Goal: Task Accomplishment & Management: Complete application form

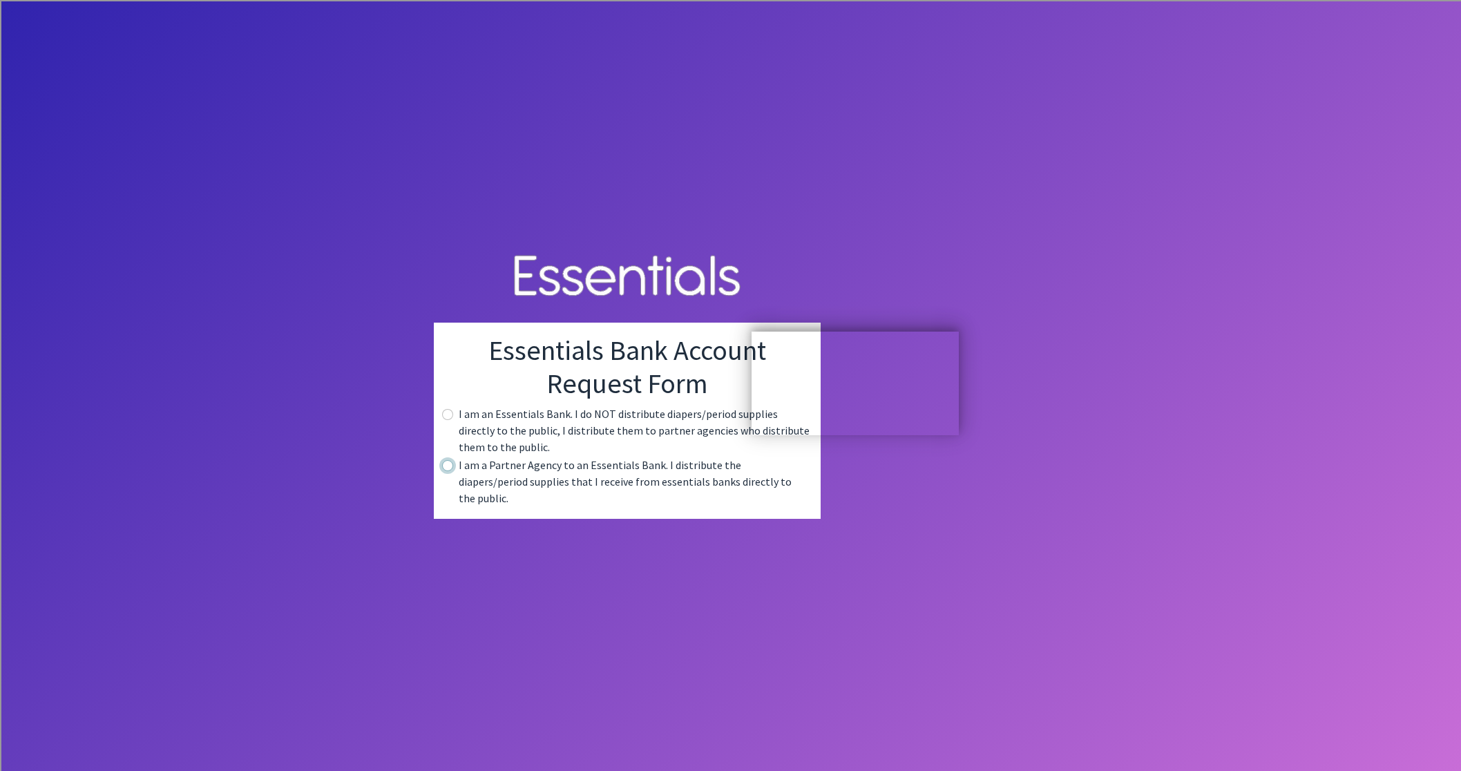
click at [453, 471] on input "radio" at bounding box center [447, 465] width 11 height 11
radio input "true"
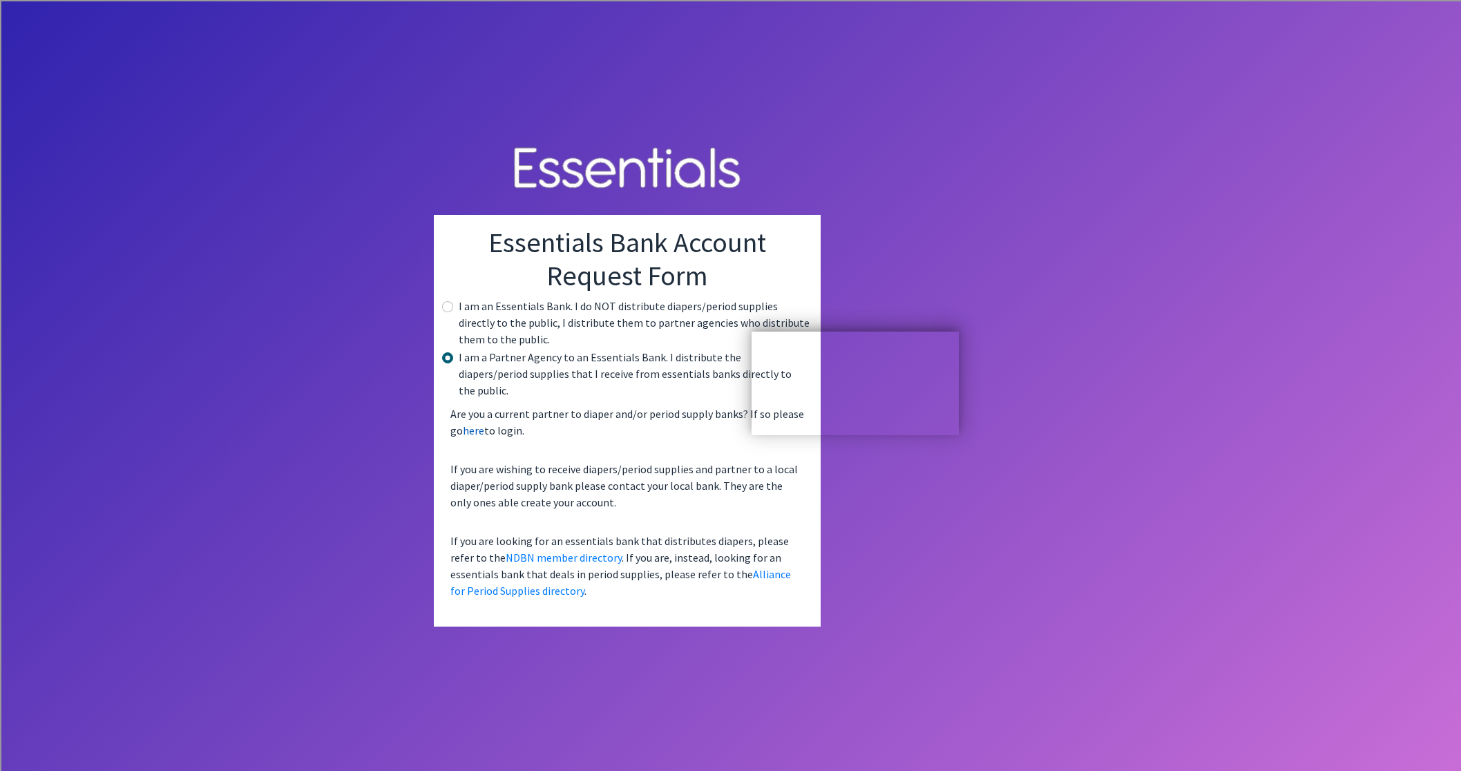
click at [484, 423] on link "here" at bounding box center [473, 430] width 21 height 14
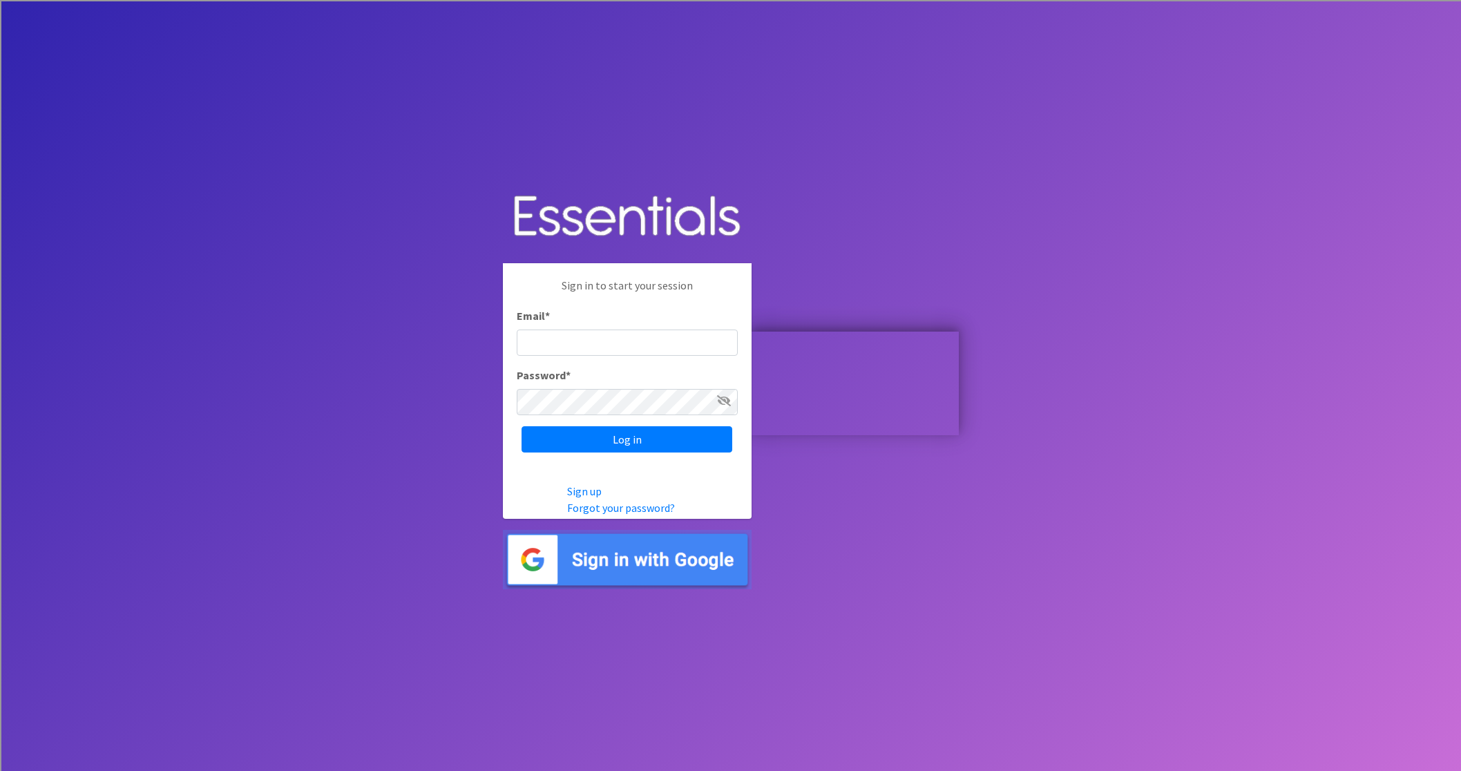
click at [644, 331] on input "Email *" at bounding box center [627, 342] width 221 height 26
type input "[EMAIL_ADDRESS][DOMAIN_NAME]"
click at [731, 398] on icon at bounding box center [724, 400] width 14 height 11
click at [732, 438] on input "Log in" at bounding box center [626, 439] width 211 height 26
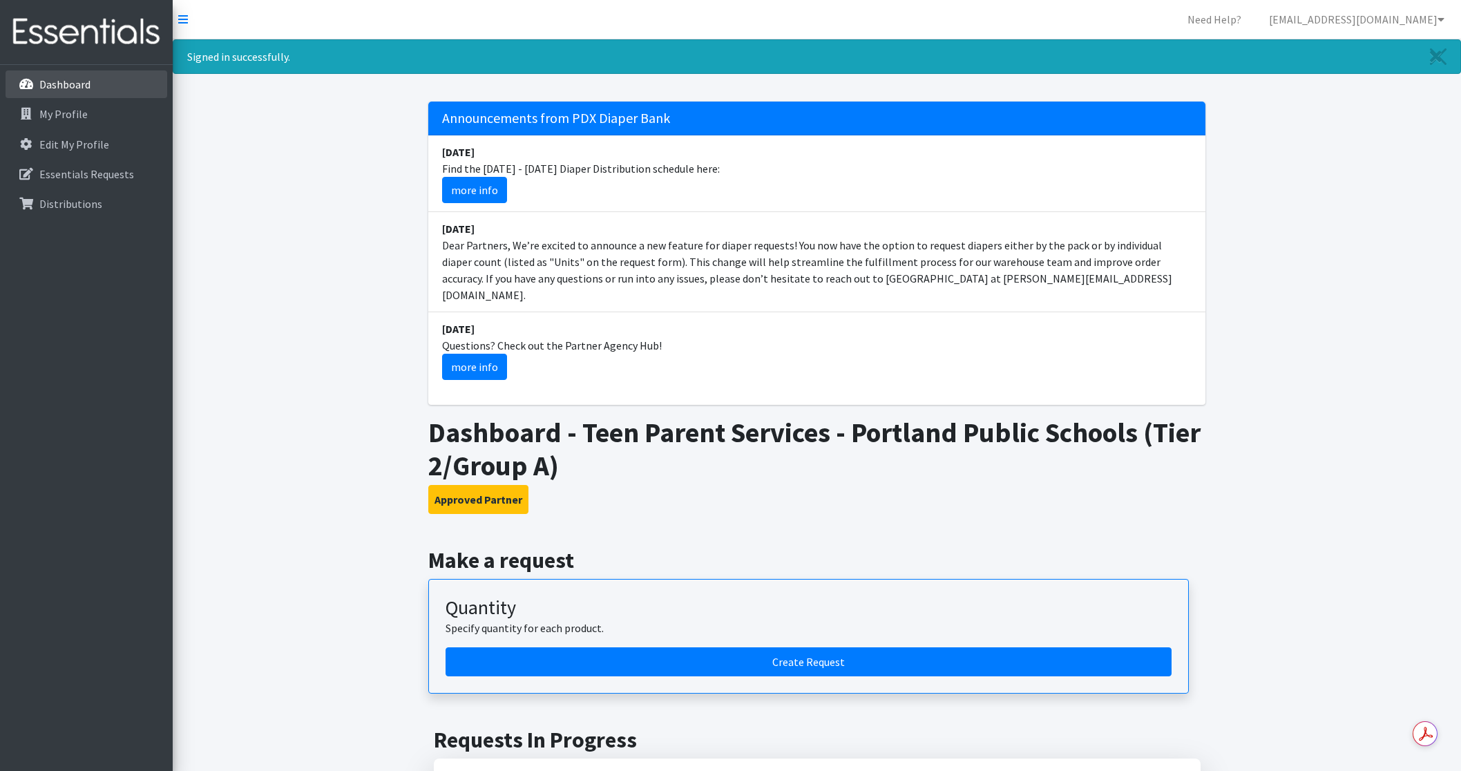
click at [60, 86] on p "Dashboard" at bounding box center [64, 84] width 51 height 14
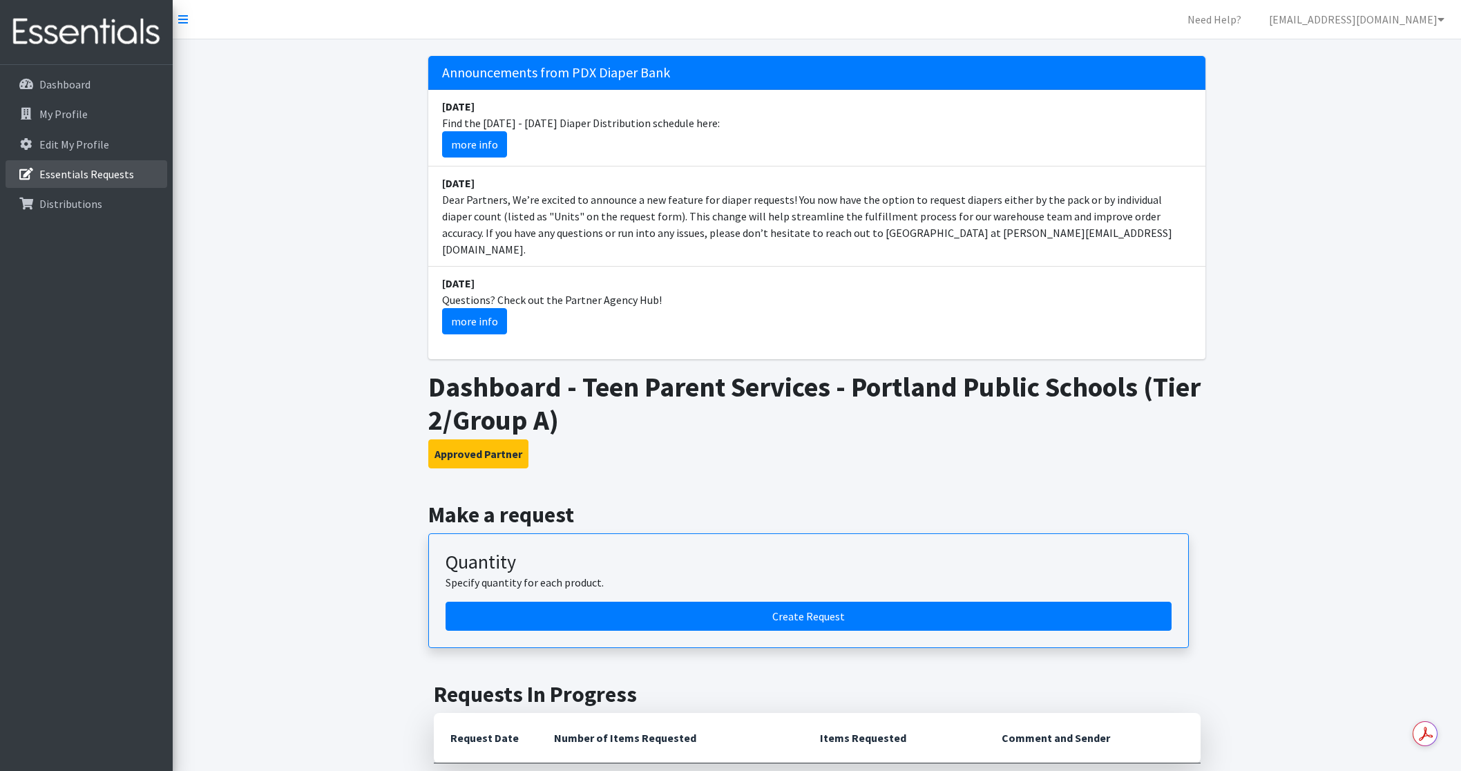
click at [84, 171] on p "Essentials Requests" at bounding box center [86, 174] width 95 height 14
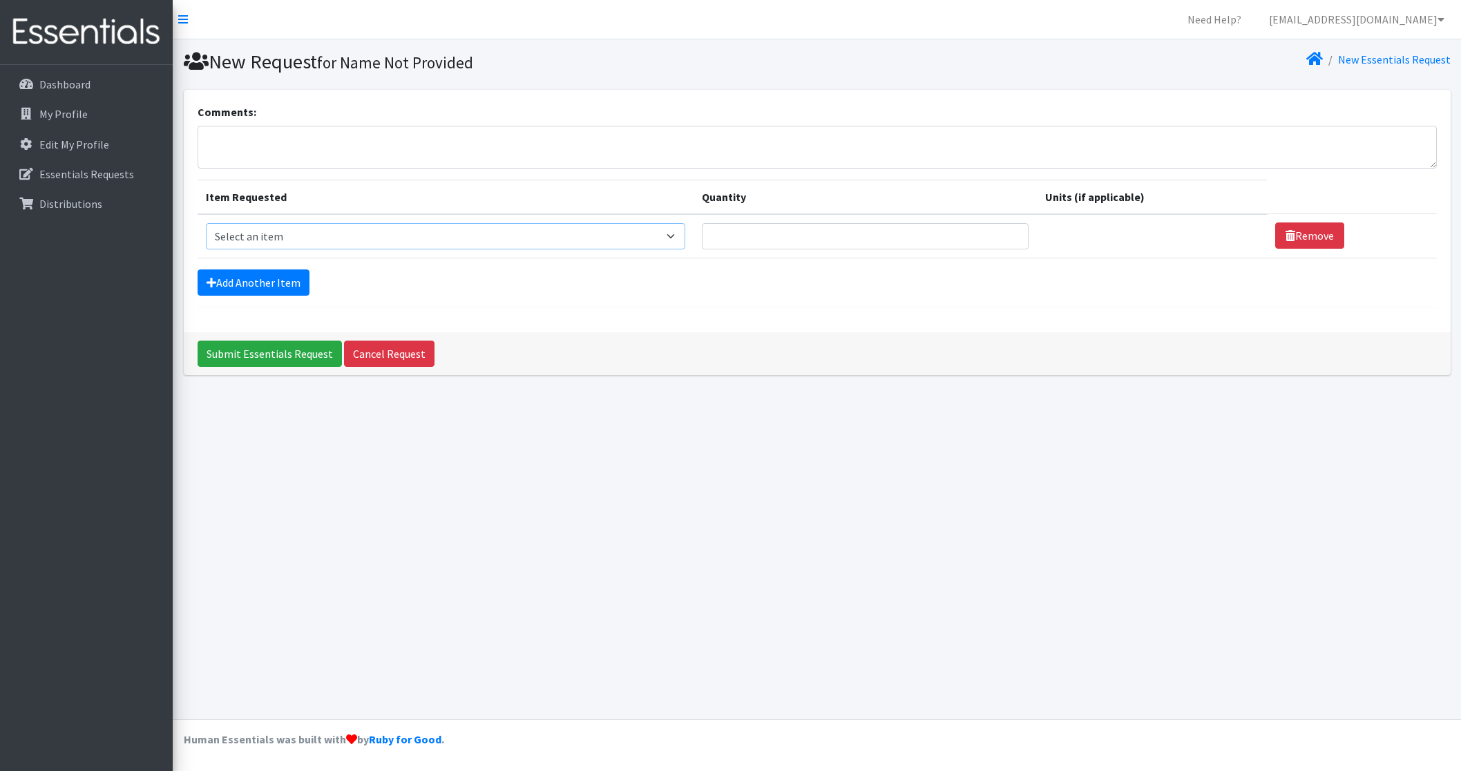
click at [686, 236] on select "Select an item Adult Briefs (Large, approx. 38"-56") Adult Briefs (Medium, appr…" at bounding box center [446, 236] width 480 height 26
select select "1161"
click at [206, 223] on select "Select an item Adult Briefs (Large, approx. 38"-56") Adult Briefs (Medium, appr…" at bounding box center [446, 236] width 480 height 26
click at [1231, 236] on select "Please select a unit units packs" at bounding box center [1145, 236] width 229 height 26
select select "pack"
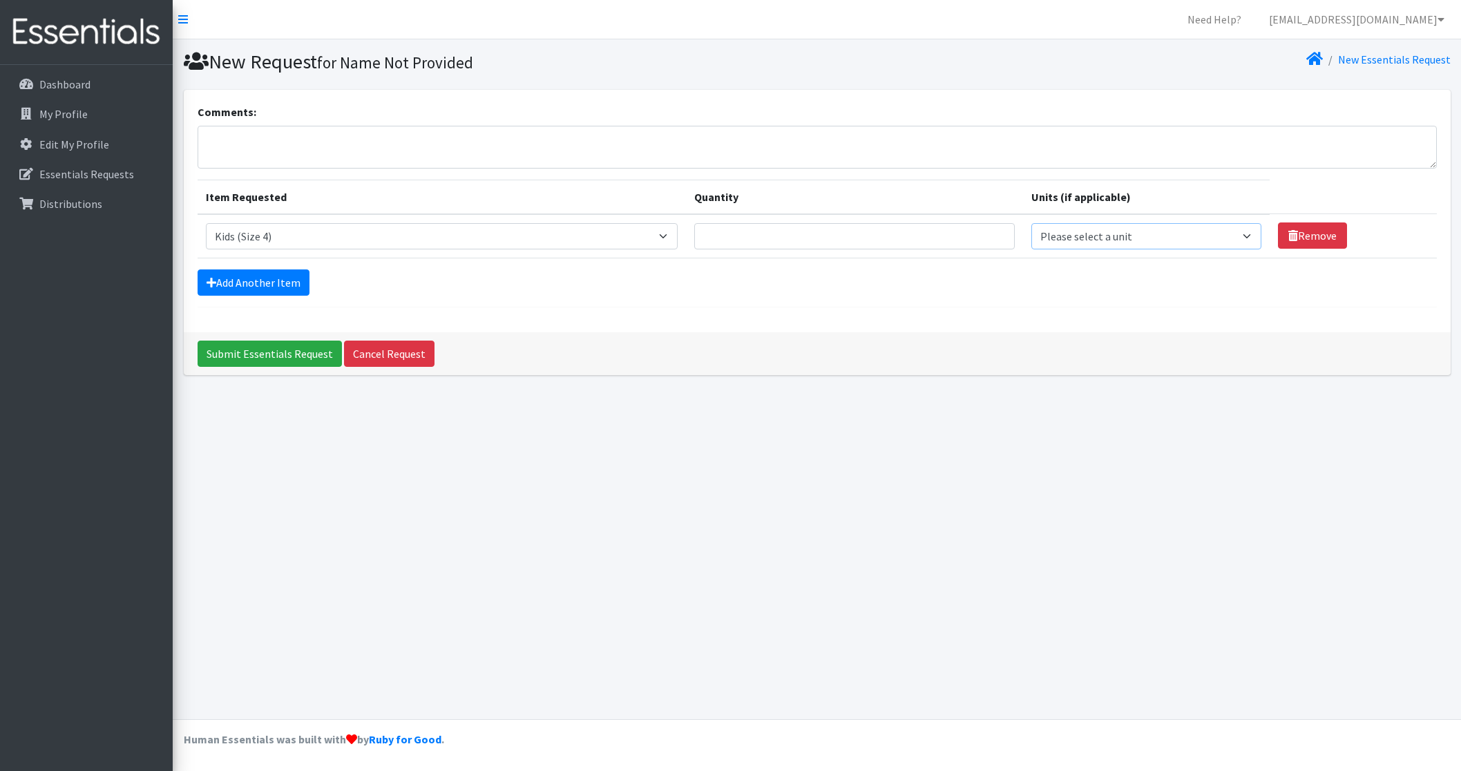
click at [1031, 223] on select "Please select a unit units packs" at bounding box center [1145, 236] width 229 height 26
click at [921, 227] on input "Quantity" at bounding box center [854, 236] width 321 height 26
click at [978, 233] on input "1" at bounding box center [854, 236] width 321 height 26
click at [978, 233] on input "2" at bounding box center [854, 236] width 321 height 26
click at [978, 233] on input "3" at bounding box center [854, 236] width 321 height 26
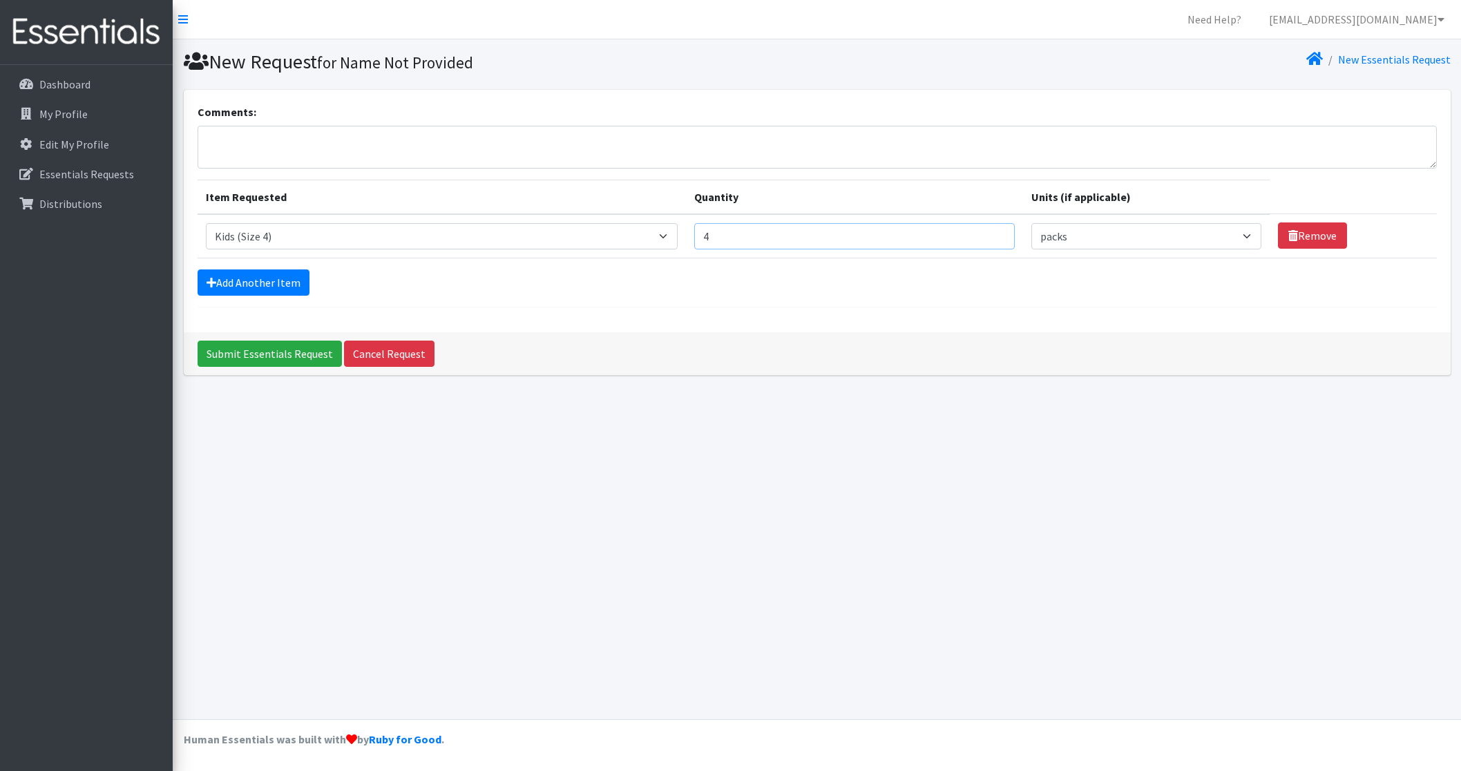
click at [978, 233] on input "4" at bounding box center [854, 236] width 321 height 26
click at [978, 233] on input "5" at bounding box center [854, 236] width 321 height 26
click at [978, 233] on input "6" at bounding box center [854, 236] width 321 height 26
click at [978, 233] on input "7" at bounding box center [854, 236] width 321 height 26
click at [978, 233] on input "8" at bounding box center [854, 236] width 321 height 26
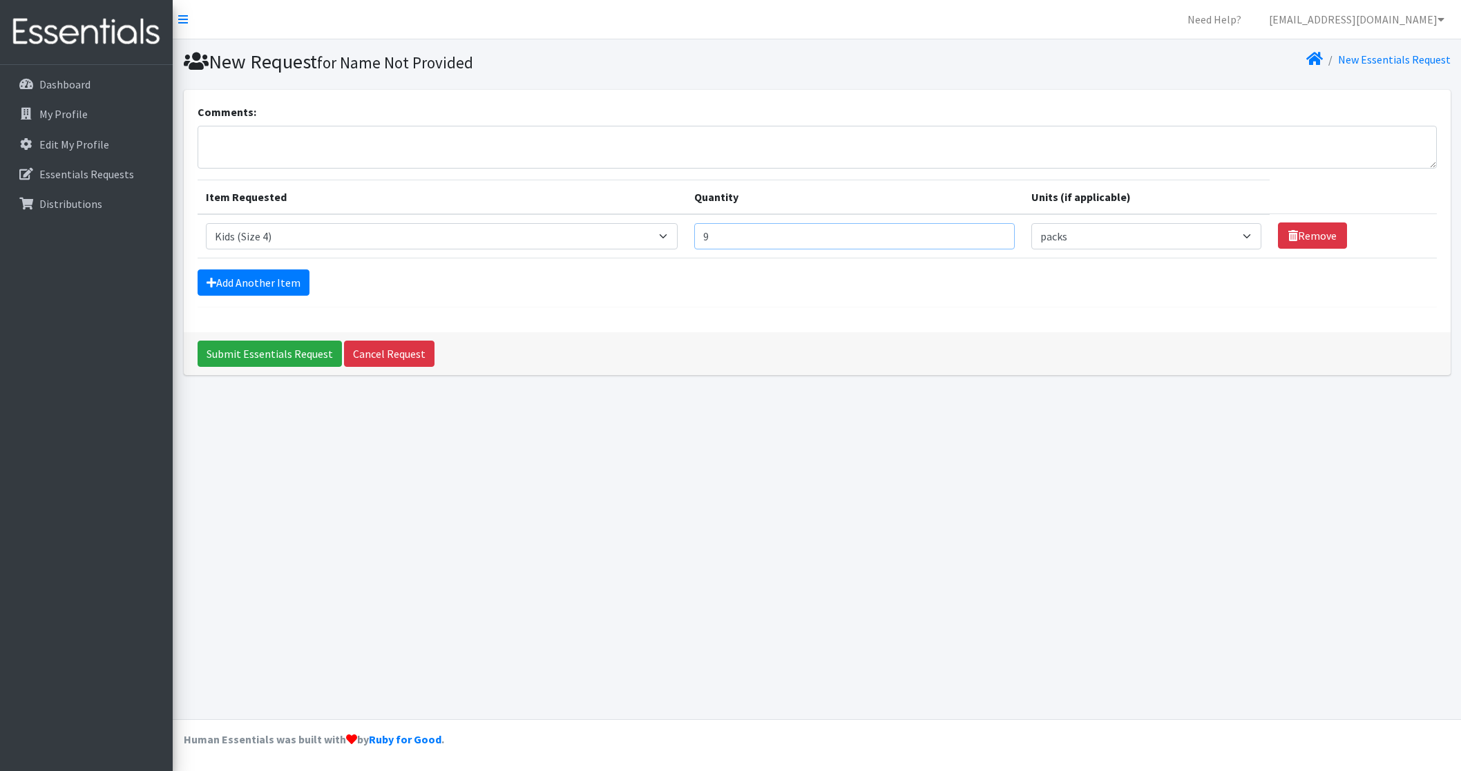
click at [978, 233] on input "9" at bounding box center [854, 236] width 321 height 26
click at [978, 233] on input "10" at bounding box center [854, 236] width 321 height 26
click at [978, 233] on input "11" at bounding box center [854, 236] width 321 height 26
click at [978, 233] on input "12" at bounding box center [854, 236] width 321 height 26
click at [978, 233] on input "13" at bounding box center [854, 236] width 321 height 26
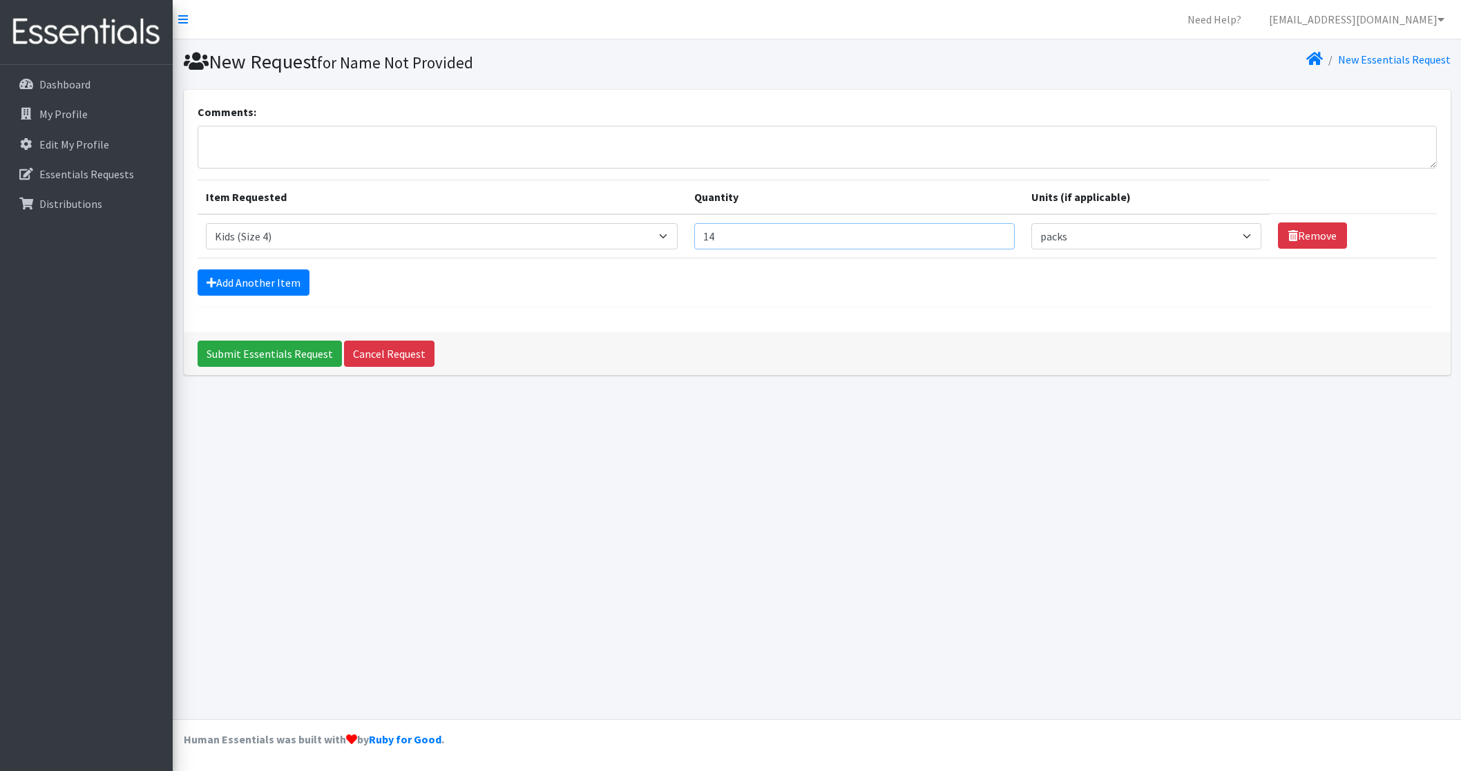
click at [978, 233] on input "14" at bounding box center [854, 236] width 321 height 26
click at [978, 233] on input "15" at bounding box center [854, 236] width 321 height 26
click at [978, 233] on input "16" at bounding box center [854, 236] width 321 height 26
click at [978, 233] on input "17" at bounding box center [854, 236] width 321 height 26
click at [978, 233] on input "18" at bounding box center [854, 236] width 321 height 26
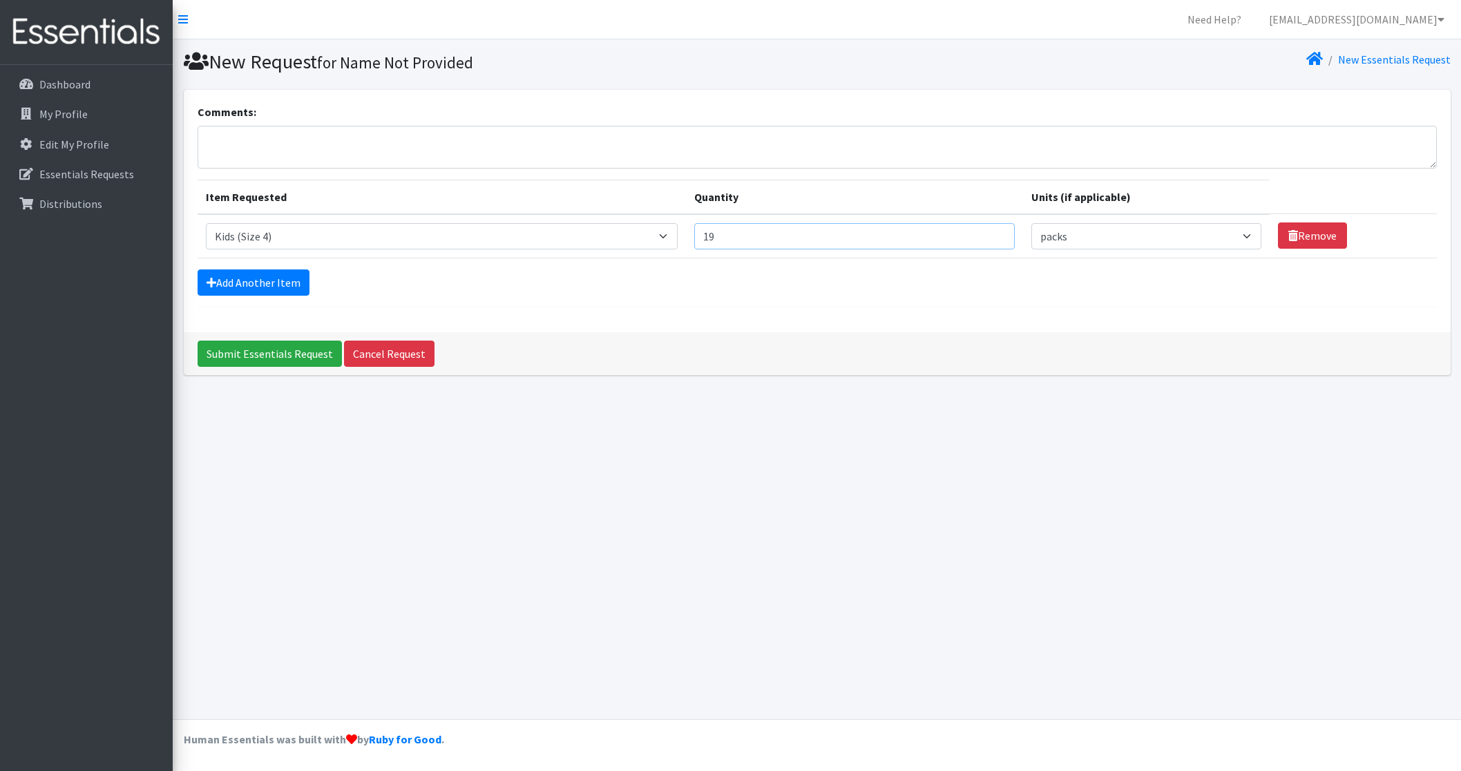
click at [978, 233] on input "19" at bounding box center [854, 236] width 321 height 26
type input "20"
click at [978, 233] on input "20" at bounding box center [854, 236] width 321 height 26
click at [294, 286] on link "Add Another Item" at bounding box center [254, 282] width 112 height 26
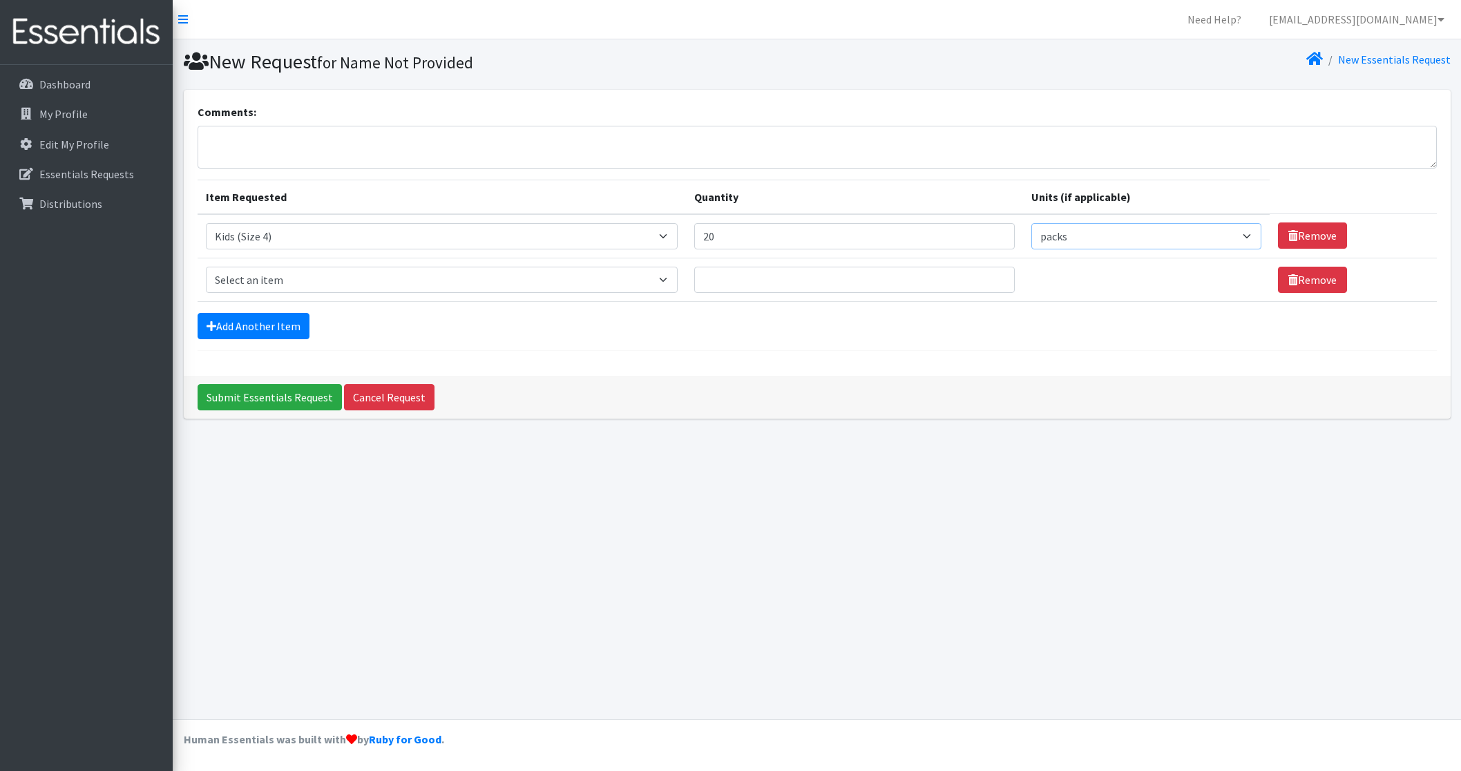
click at [1232, 236] on select "Please select a unit units packs" at bounding box center [1145, 236] width 229 height 26
click at [572, 279] on select "Select an item Adult Briefs (Large, approx. 38"-56") Adult Briefs (Medium, appr…" at bounding box center [442, 280] width 472 height 26
select select "1164"
click at [206, 267] on select "Select an item Adult Briefs (Large, approx. 38"-56") Adult Briefs (Medium, appr…" at bounding box center [442, 280] width 472 height 26
click at [1233, 278] on select "Please select a unit units packs" at bounding box center [1145, 280] width 229 height 26
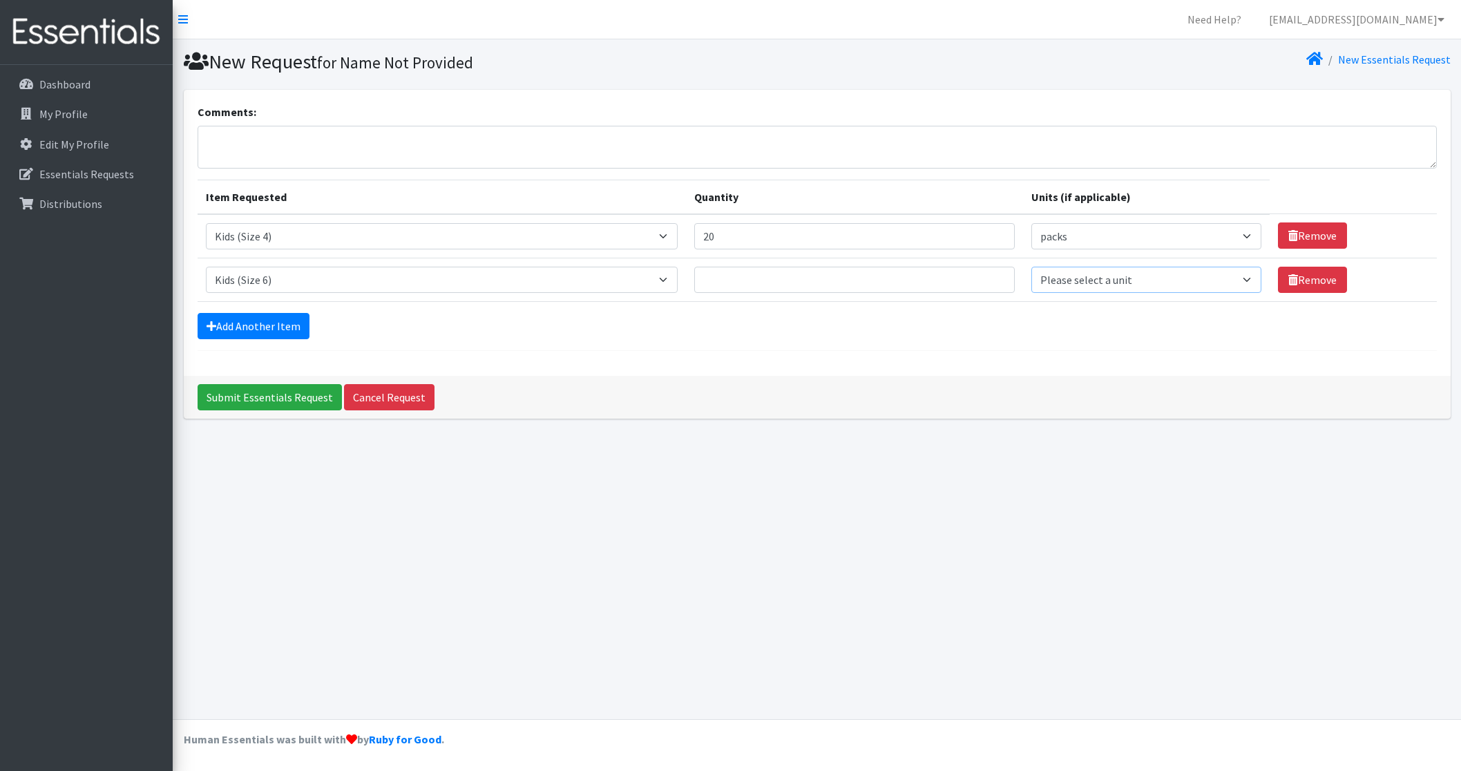
select select "pack"
click at [1031, 267] on select "Please select a unit units packs" at bounding box center [1145, 280] width 229 height 26
click at [976, 276] on input "1" at bounding box center [854, 280] width 321 height 26
click at [976, 276] on input "2" at bounding box center [854, 280] width 321 height 26
click at [976, 276] on input "3" at bounding box center [854, 280] width 321 height 26
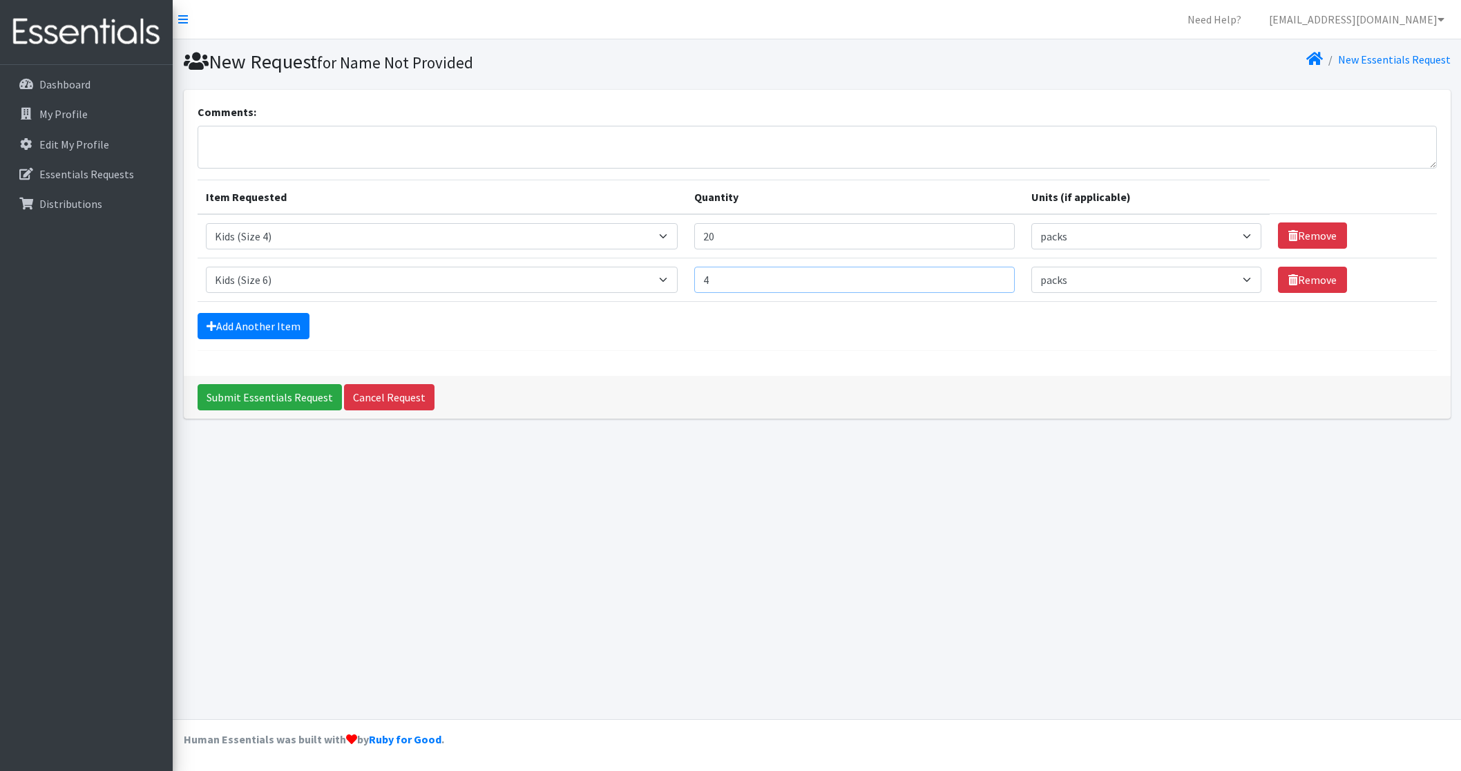
click at [976, 276] on input "4" at bounding box center [854, 280] width 321 height 26
click at [976, 276] on input "5" at bounding box center [854, 280] width 321 height 26
click at [976, 276] on input "6" at bounding box center [854, 280] width 321 height 26
click at [976, 276] on input "7" at bounding box center [854, 280] width 321 height 26
click at [976, 276] on input "8" at bounding box center [854, 280] width 321 height 26
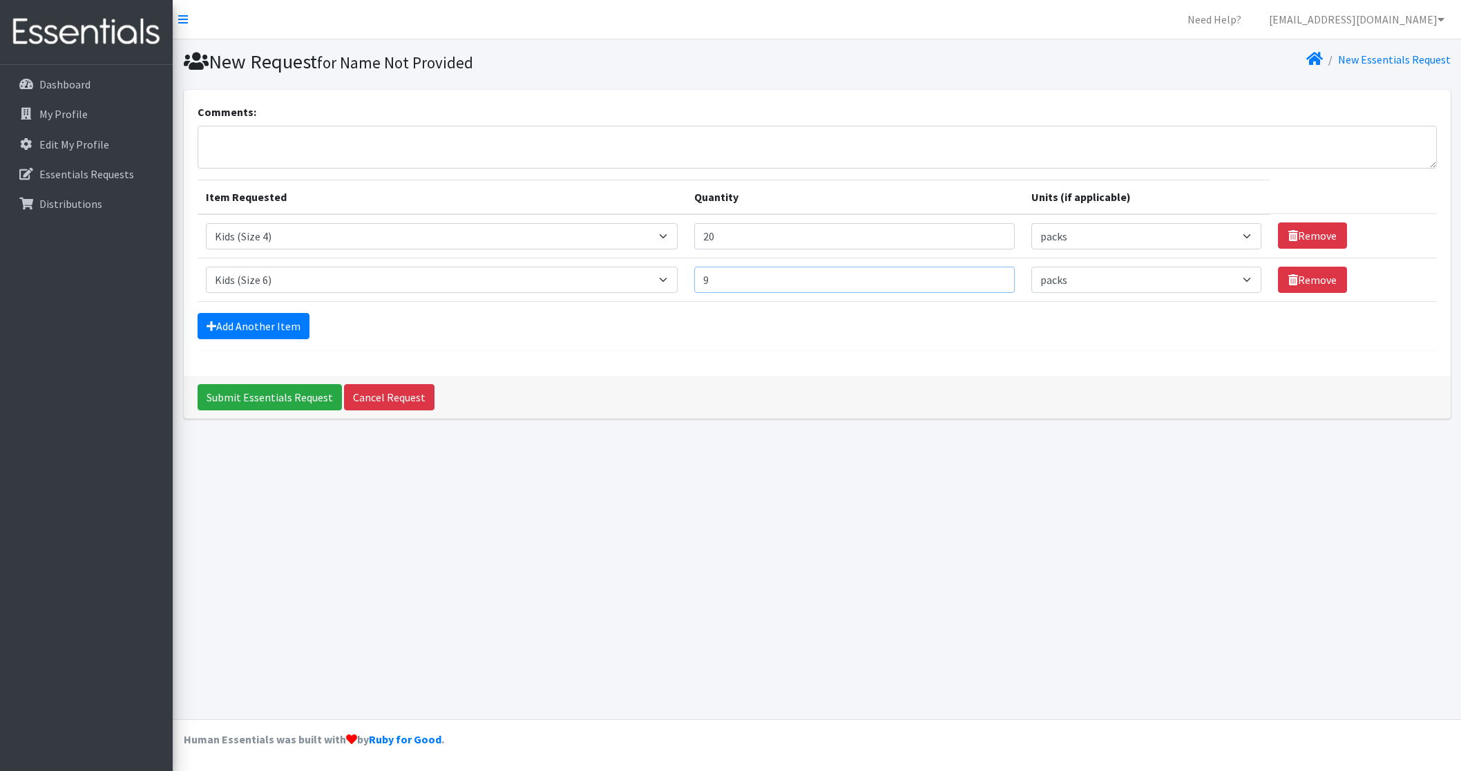
click at [976, 276] on input "9" at bounding box center [854, 280] width 321 height 26
click at [976, 276] on input "10" at bounding box center [854, 280] width 321 height 26
click at [976, 276] on input "11" at bounding box center [854, 280] width 321 height 26
click at [976, 276] on input "12" at bounding box center [854, 280] width 321 height 26
click at [976, 276] on input "13" at bounding box center [854, 280] width 321 height 26
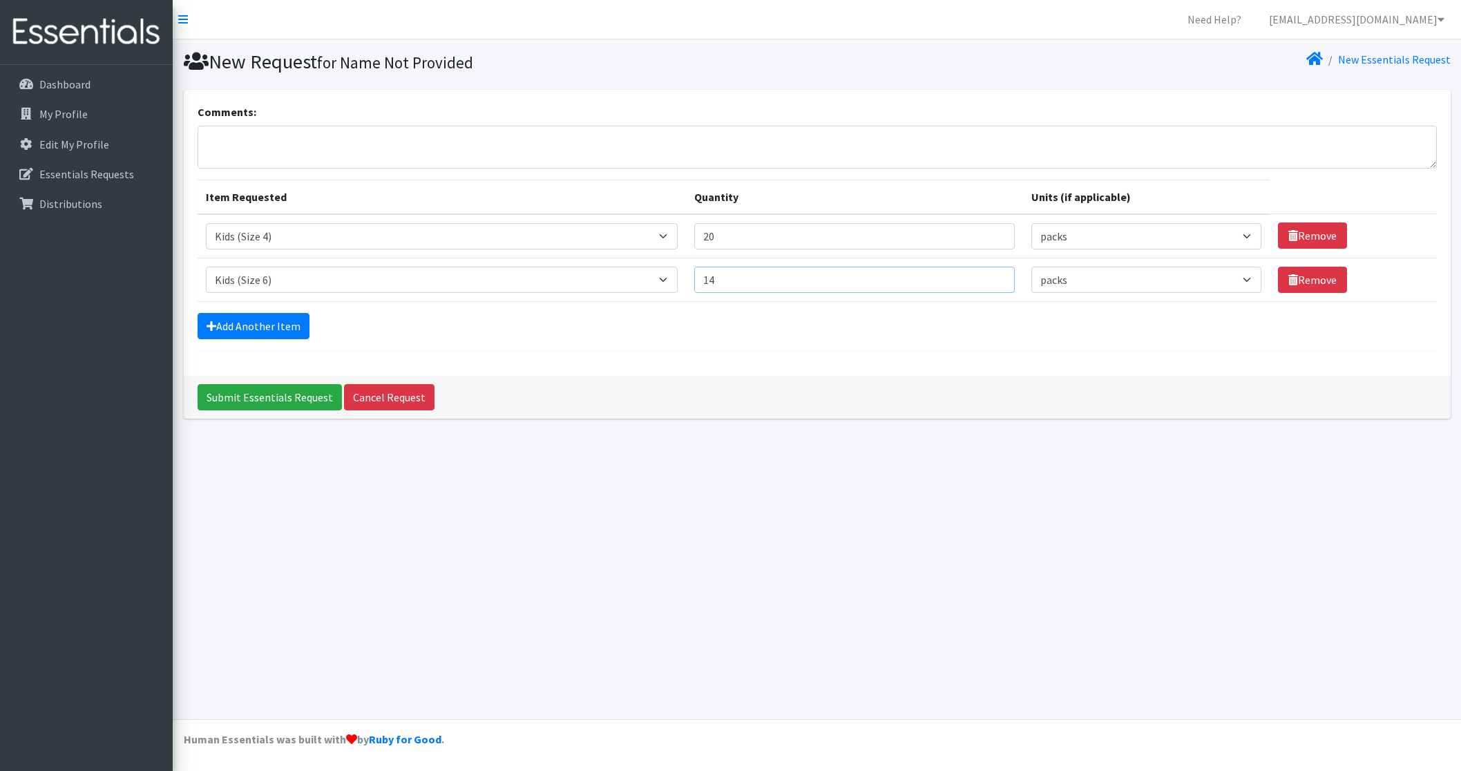
click at [976, 276] on input "14" at bounding box center [854, 280] width 321 height 26
click at [976, 276] on input "15" at bounding box center [854, 280] width 321 height 26
click at [976, 276] on input "16" at bounding box center [854, 280] width 321 height 26
click at [976, 276] on input "17" at bounding box center [854, 280] width 321 height 26
click at [976, 276] on input "18" at bounding box center [854, 280] width 321 height 26
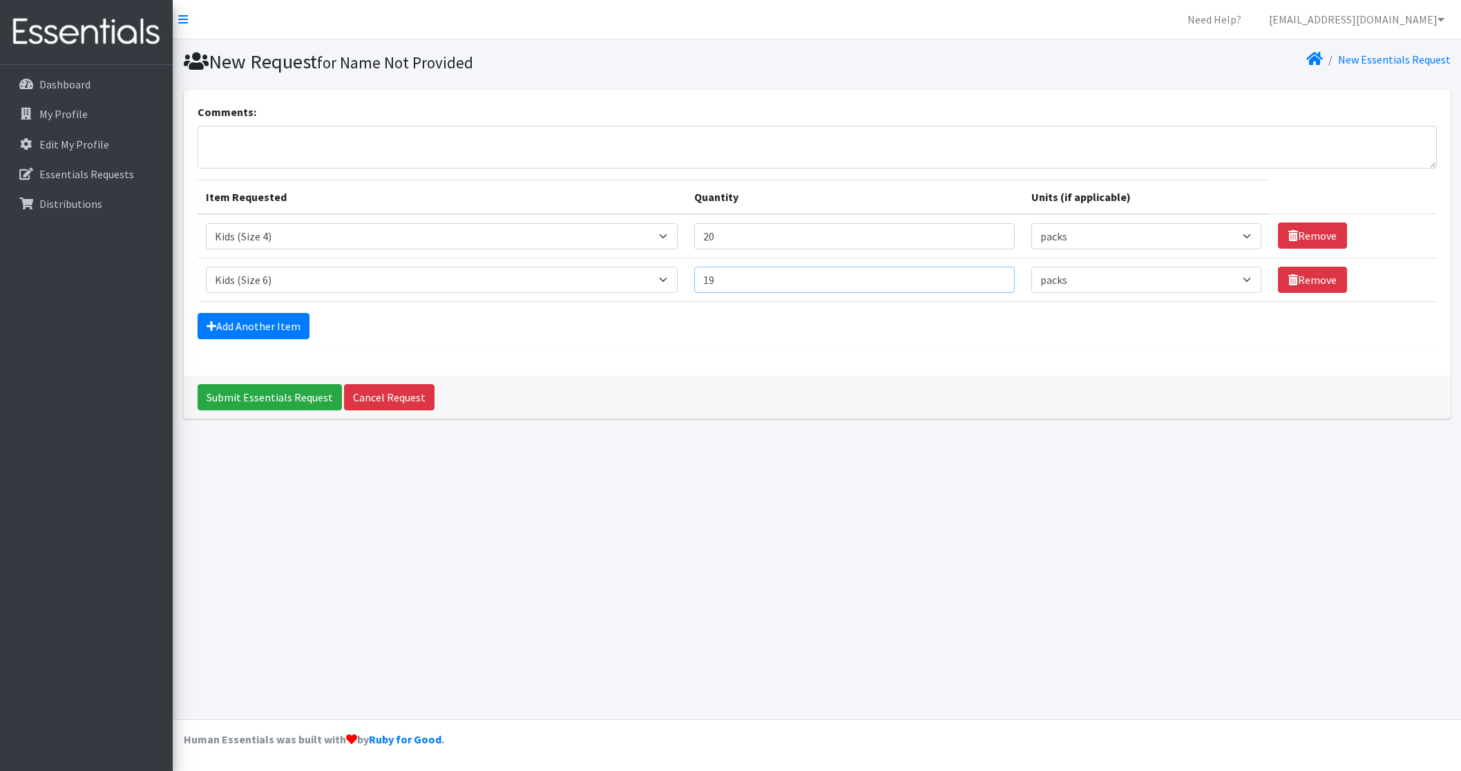
click at [976, 276] on input "19" at bounding box center [854, 280] width 321 height 26
type input "20"
click at [976, 276] on input "20" at bounding box center [854, 280] width 321 height 26
click at [246, 316] on link "Add Another Item" at bounding box center [254, 326] width 112 height 26
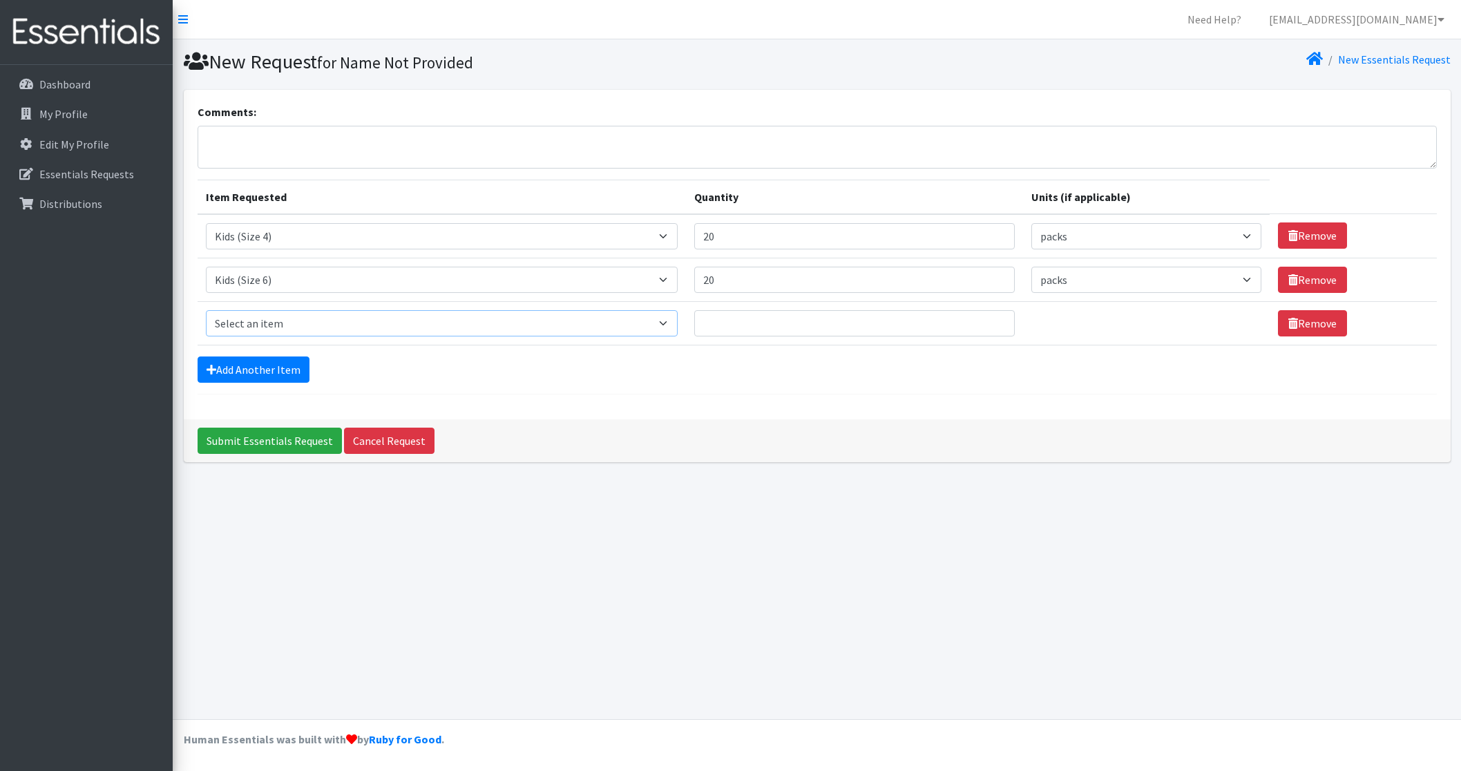
click at [677, 325] on select "Select an item Adult Briefs (Large, approx. 38"-56") Adult Briefs (Medium, appr…" at bounding box center [442, 323] width 472 height 26
select select "1162"
click at [206, 310] on select "Select an item Adult Briefs (Large, approx. 38"-56") Adult Briefs (Medium, appr…" at bounding box center [442, 323] width 472 height 26
click at [975, 320] on input "1" at bounding box center [854, 323] width 321 height 26
click at [975, 320] on input "2" at bounding box center [854, 323] width 321 height 26
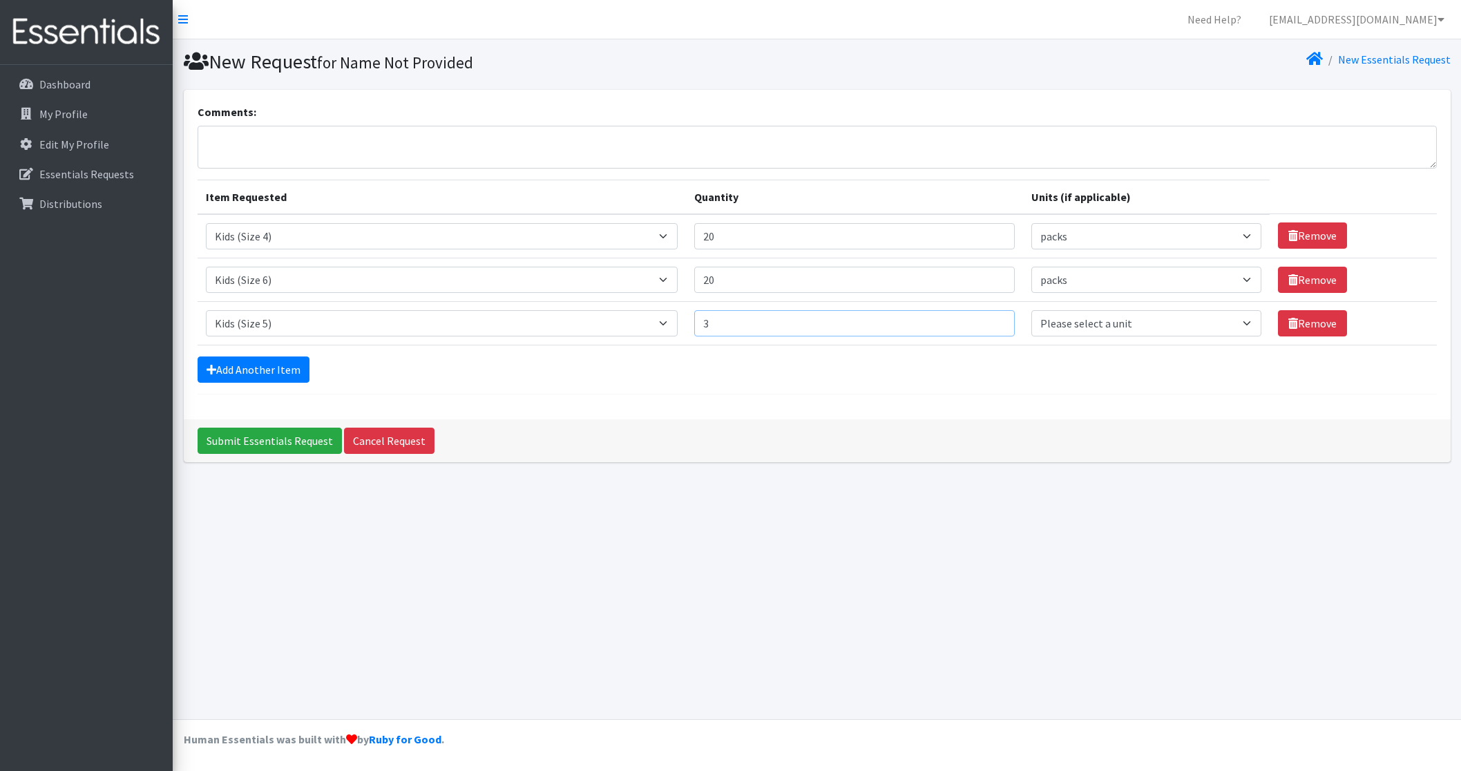
click at [975, 320] on input "3" at bounding box center [854, 323] width 321 height 26
click at [975, 320] on input "4" at bounding box center [854, 323] width 321 height 26
click at [975, 320] on input "5" at bounding box center [854, 323] width 321 height 26
click at [975, 320] on input "6" at bounding box center [854, 323] width 321 height 26
click at [975, 320] on input "7" at bounding box center [854, 323] width 321 height 26
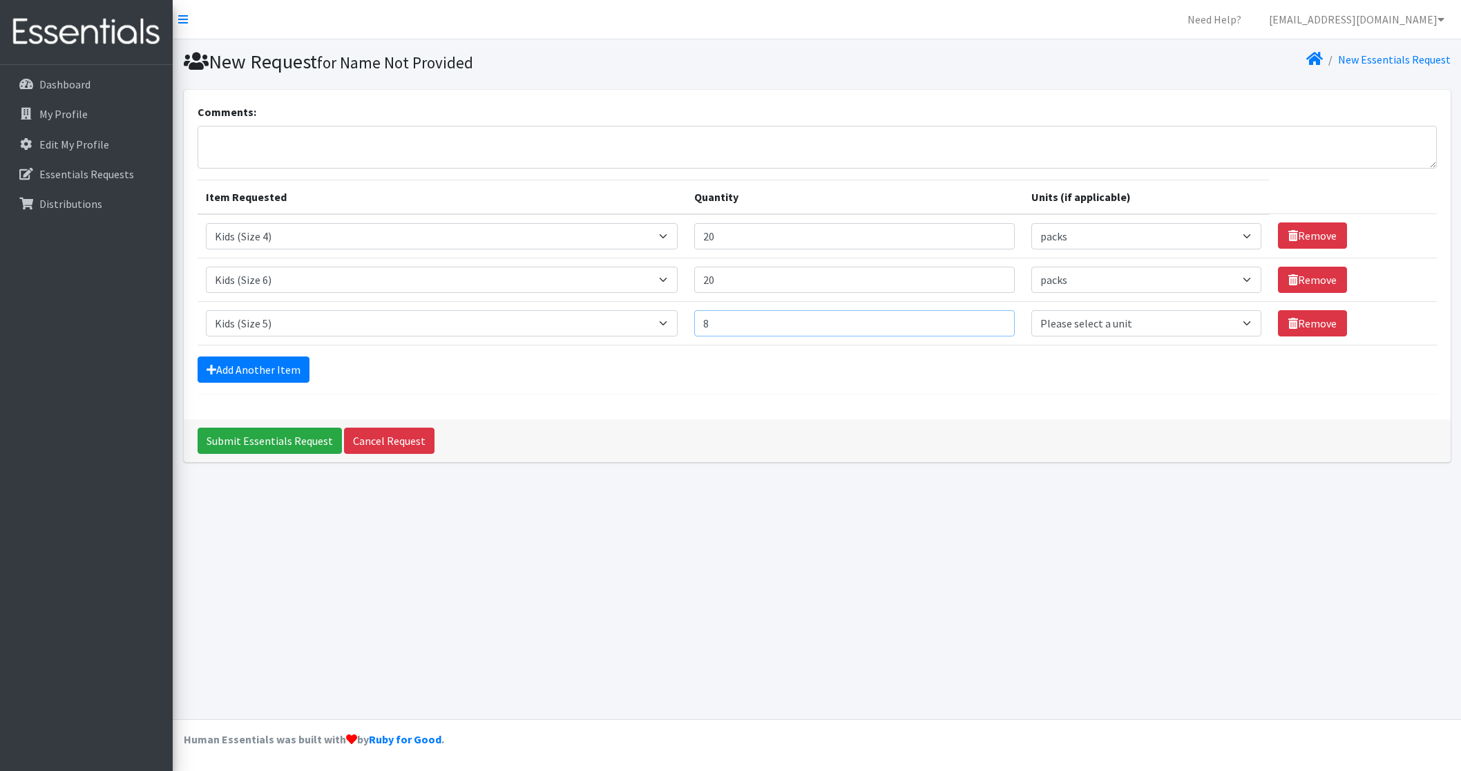
click at [975, 320] on input "8" at bounding box center [854, 323] width 321 height 26
click at [975, 320] on input "9" at bounding box center [854, 323] width 321 height 26
click at [975, 320] on input "10" at bounding box center [854, 323] width 321 height 26
click at [975, 320] on input "11" at bounding box center [854, 323] width 321 height 26
click at [975, 320] on input "12" at bounding box center [854, 323] width 321 height 26
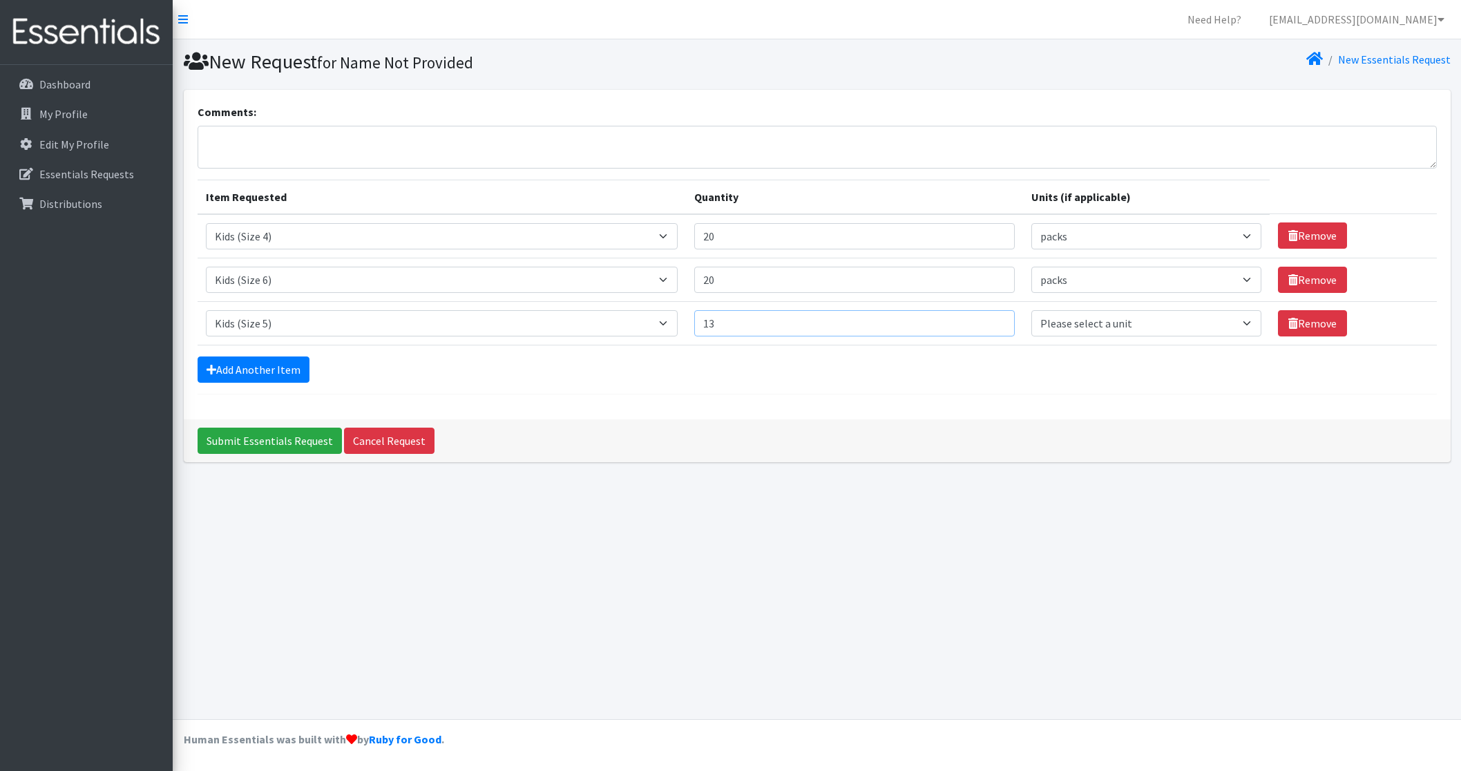
click at [975, 320] on input "13" at bounding box center [854, 323] width 321 height 26
click at [975, 320] on input "14" at bounding box center [854, 323] width 321 height 26
click at [975, 320] on input "15" at bounding box center [854, 323] width 321 height 26
click at [975, 320] on input "16" at bounding box center [854, 323] width 321 height 26
click at [975, 320] on input "17" at bounding box center [854, 323] width 321 height 26
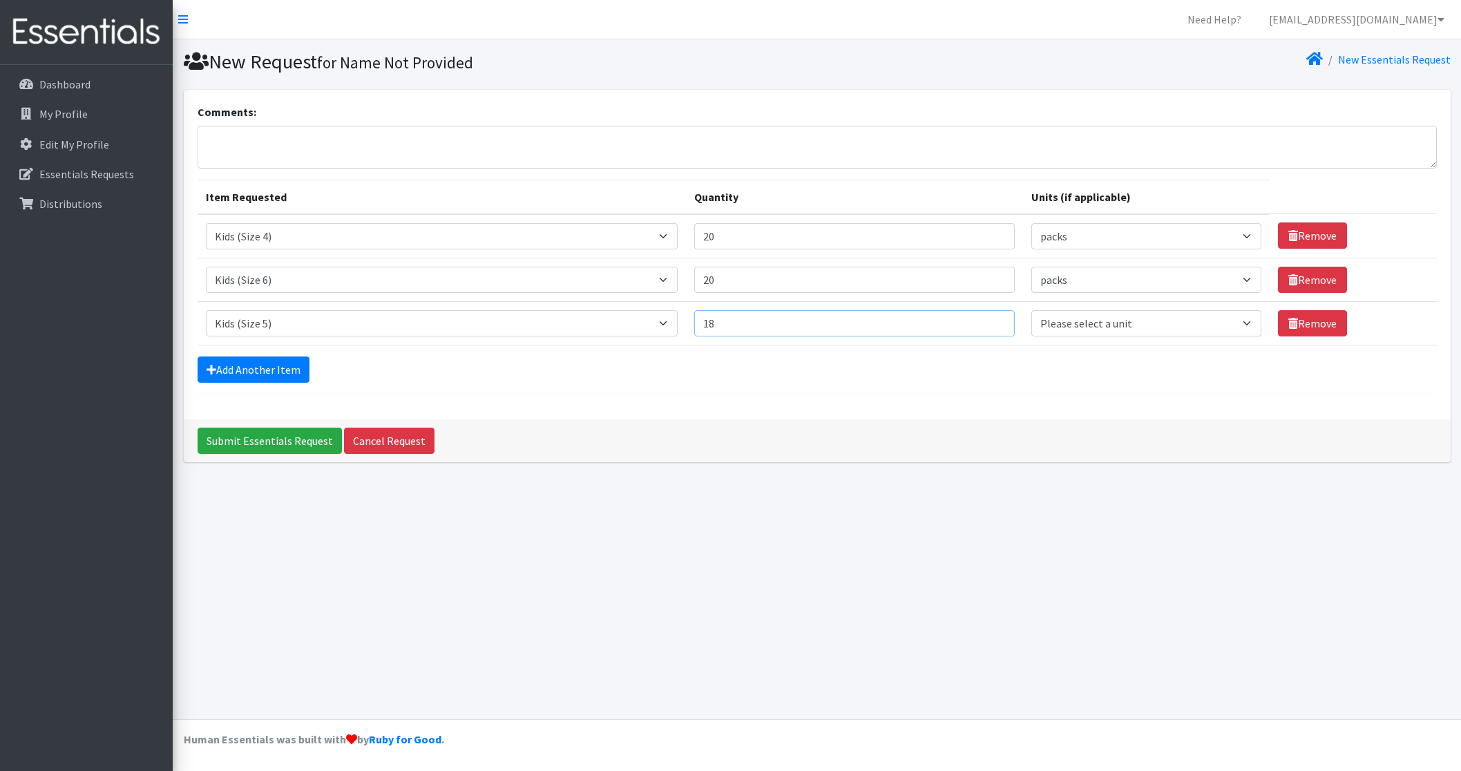
click at [975, 320] on input "18" at bounding box center [854, 323] width 321 height 26
click at [975, 320] on input "19" at bounding box center [854, 323] width 321 height 26
type input "20"
click at [975, 320] on input "20" at bounding box center [854, 323] width 321 height 26
click at [1237, 323] on select "Please select a unit units packs" at bounding box center [1145, 323] width 229 height 26
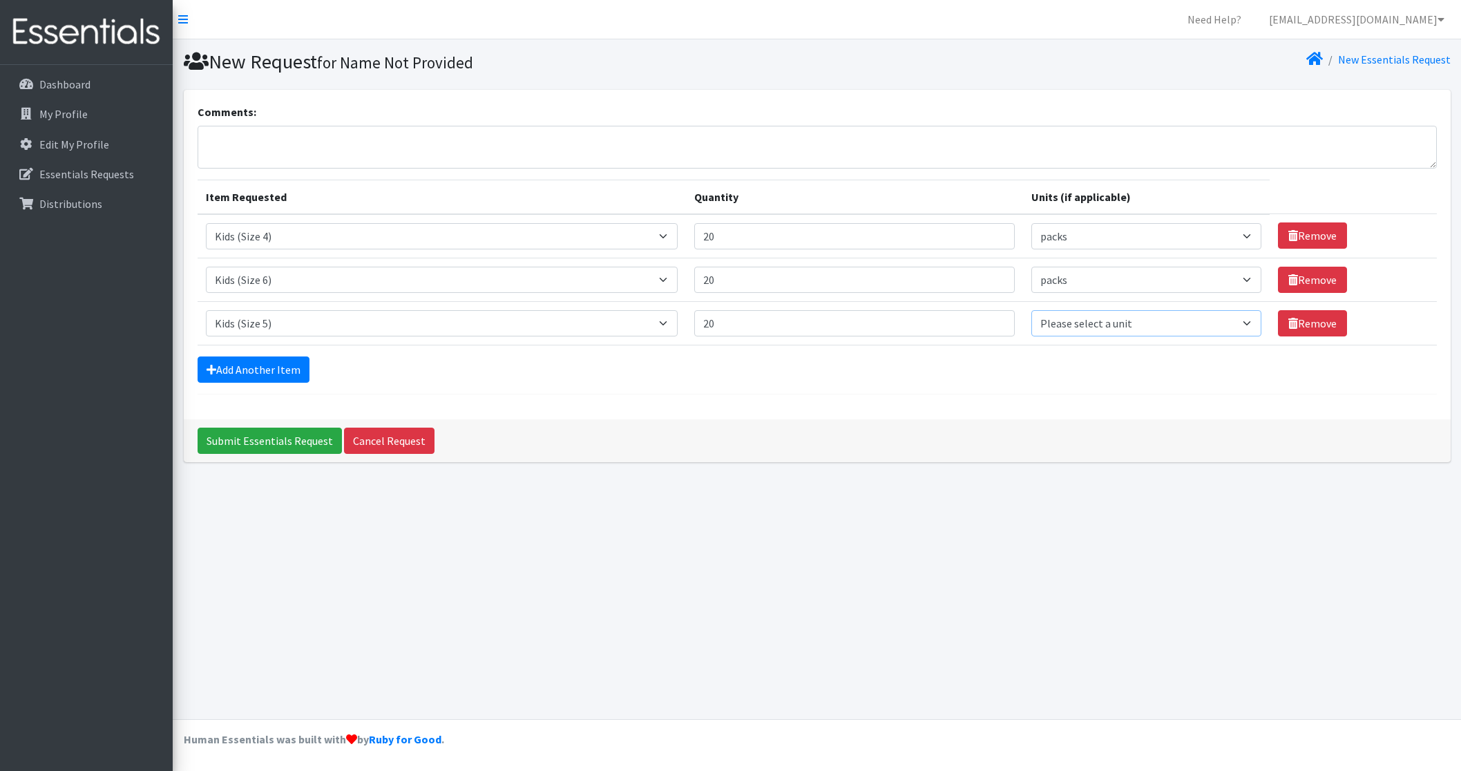
select select "pack"
click at [1031, 310] on select "Please select a unit units packs" at bounding box center [1145, 323] width 229 height 26
click at [257, 439] on input "Submit Essentials Request" at bounding box center [270, 440] width 144 height 26
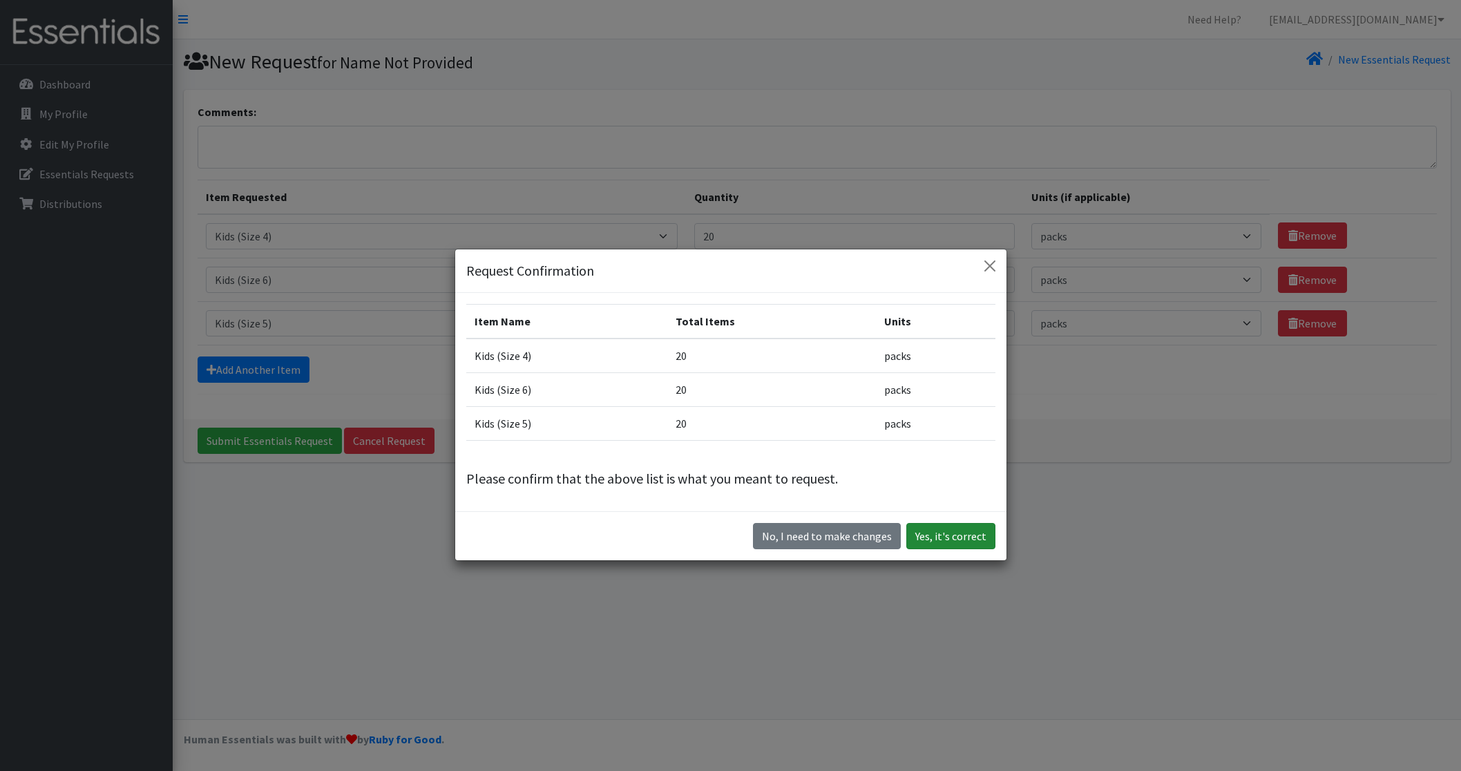
click at [952, 536] on button "Yes, it's correct" at bounding box center [950, 536] width 89 height 26
